Goal: Information Seeking & Learning: Learn about a topic

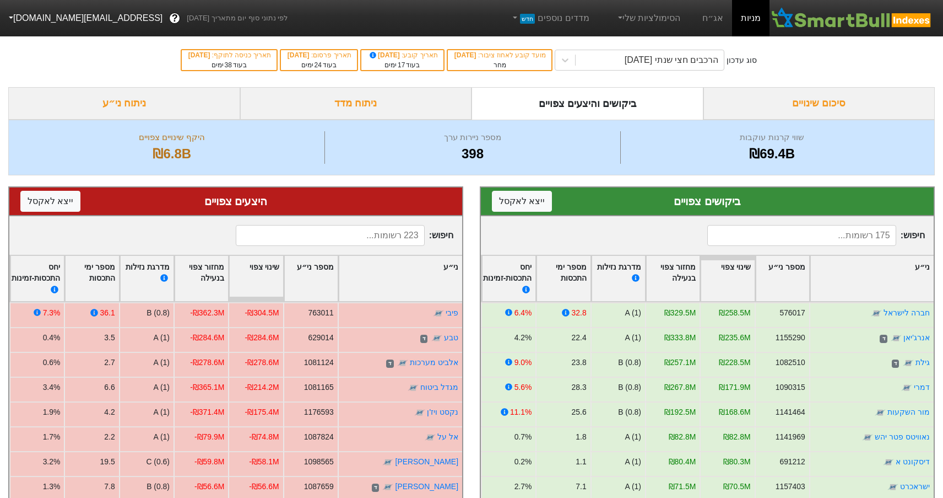
scroll to position [165, 0]
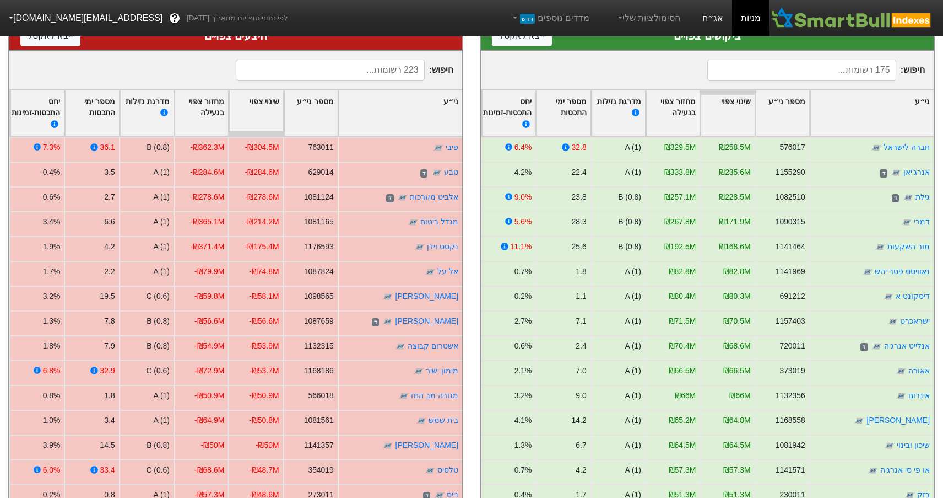
click at [710, 17] on link "אג״ח" at bounding box center [713, 18] width 39 height 36
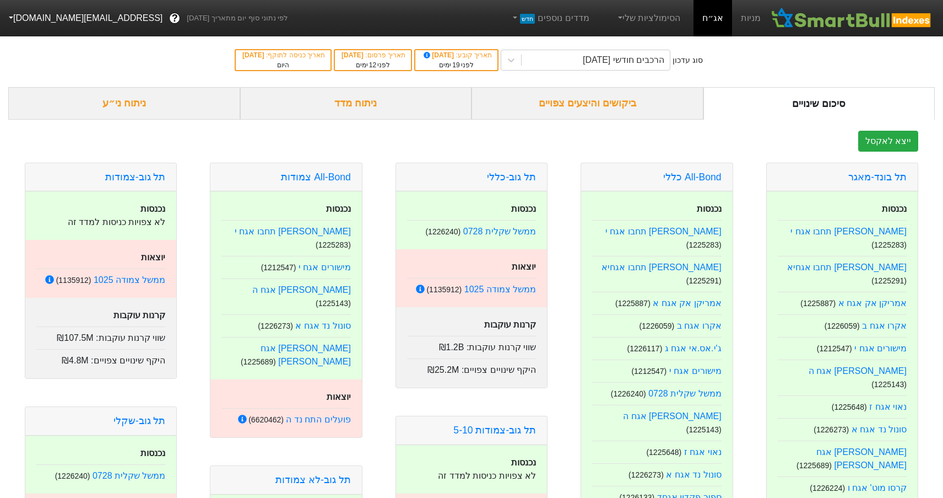
click at [610, 98] on div "ביקושים והיצעים צפויים" at bounding box center [588, 103] width 232 height 33
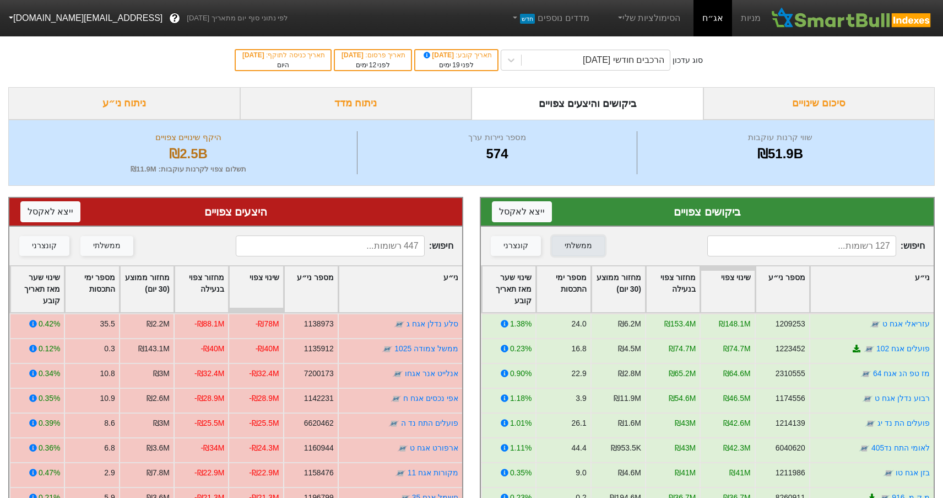
click at [572, 247] on div "ממשלתי" at bounding box center [579, 246] width 28 height 12
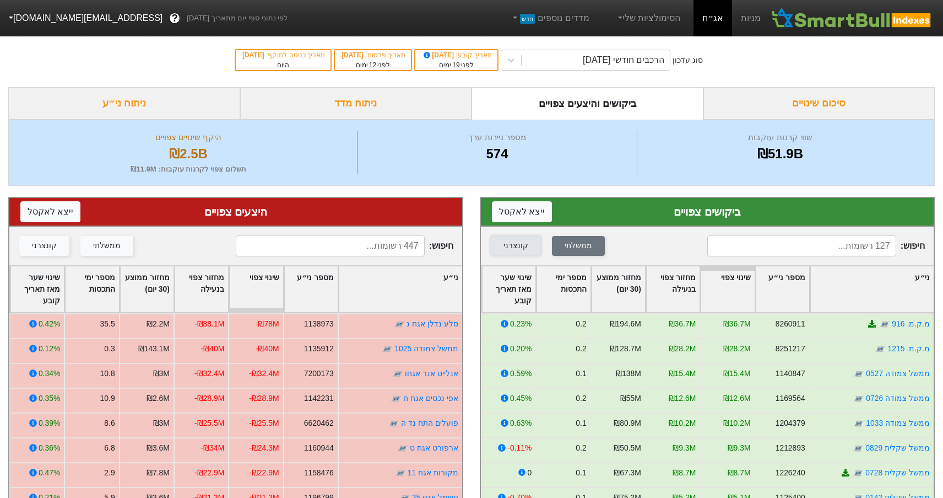
click at [520, 241] on div "קונצרני" at bounding box center [516, 246] width 25 height 12
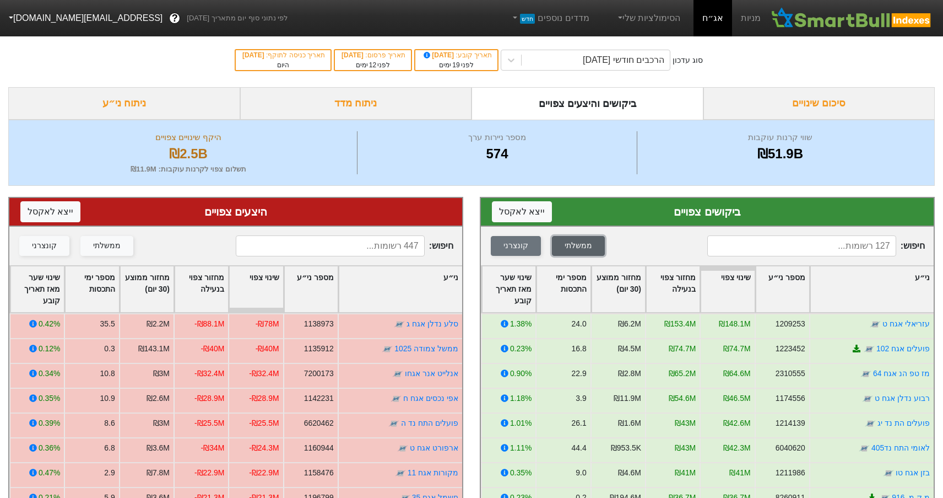
click at [576, 244] on div "ממשלתי" at bounding box center [579, 246] width 28 height 12
